Goal: Use online tool/utility: Utilize a website feature to perform a specific function

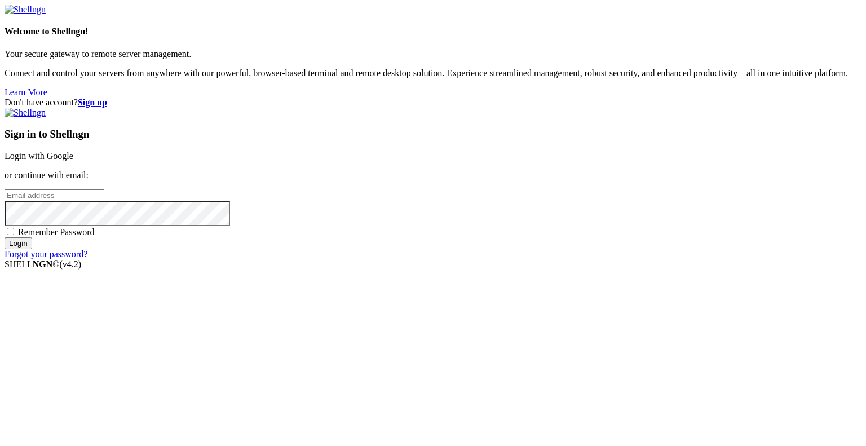
click at [73, 161] on link "Login with Google" at bounding box center [39, 156] width 69 height 10
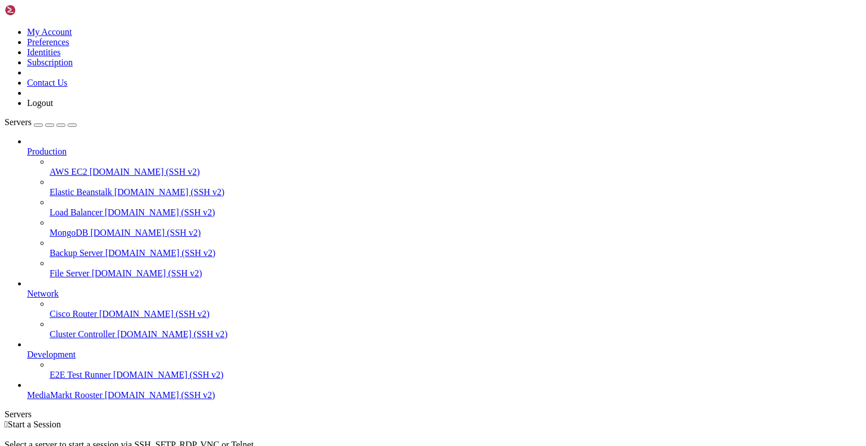
scroll to position [8, 0]
click at [76, 380] on link "E2E Test Runner [DOMAIN_NAME] (SSH v2)" at bounding box center [455, 375] width 811 height 10
click at [105, 400] on span "[DOMAIN_NAME] (SSH v2)" at bounding box center [160, 395] width 110 height 10
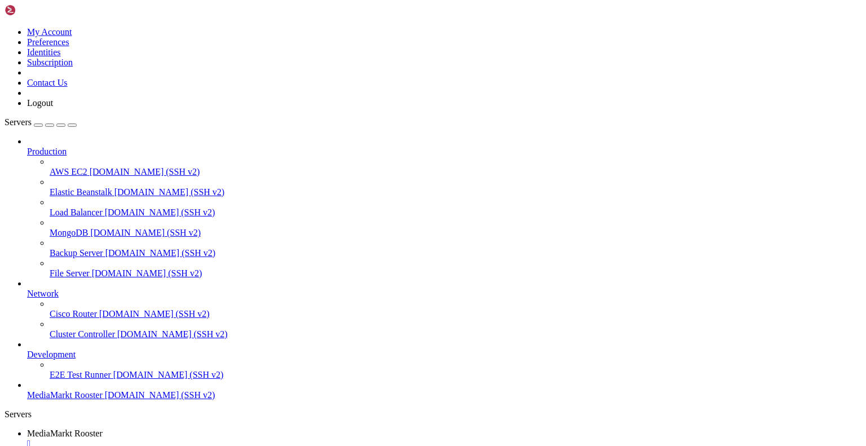
drag, startPoint x: 495, startPoint y: 680, endPoint x: 350, endPoint y: 642, distance: 149.5
drag, startPoint x: 349, startPoint y: 642, endPoint x: 133, endPoint y: 736, distance: 235.7
drag, startPoint x: 128, startPoint y: 751, endPoint x: 131, endPoint y: 734, distance: 17.8
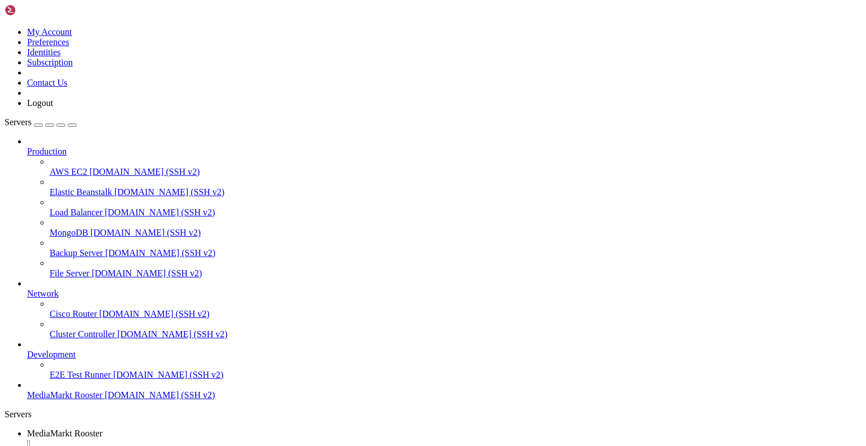
drag, startPoint x: 169, startPoint y: 834, endPoint x: 114, endPoint y: 882, distance: 73.5
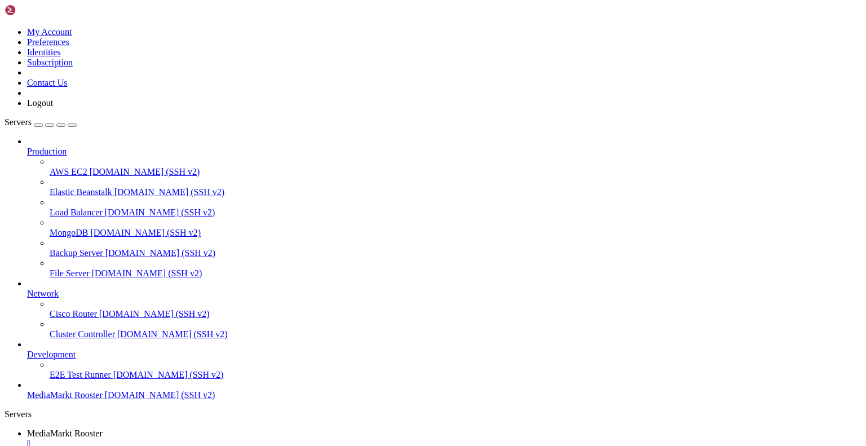
scroll to position [1733, 0]
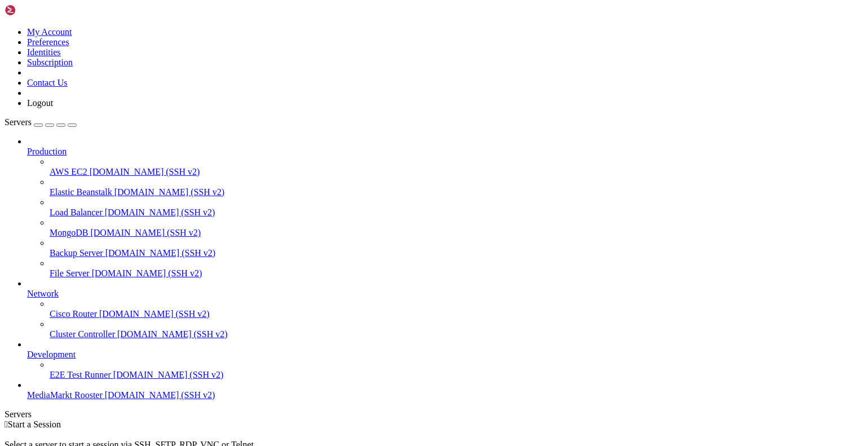
click at [63, 400] on span "MediaMarkt Rooster" at bounding box center [65, 395] width 76 height 10
